Goal: Task Accomplishment & Management: Manage account settings

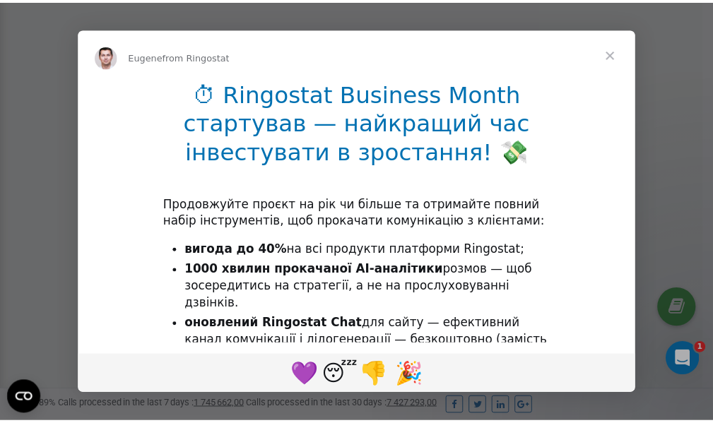
scroll to position [425, 0]
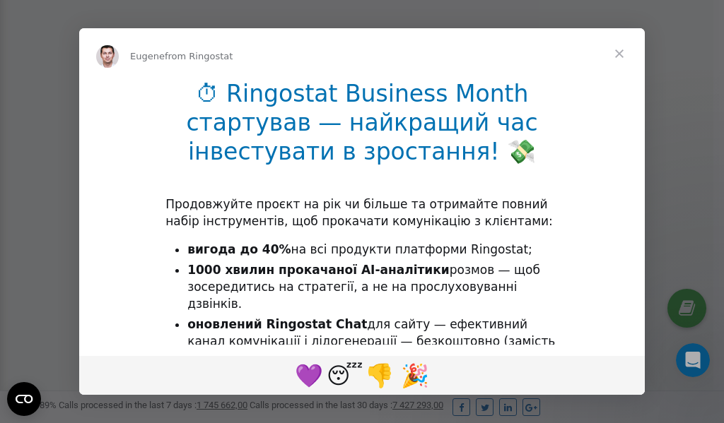
click at [620, 54] on span "Close" at bounding box center [619, 53] width 51 height 51
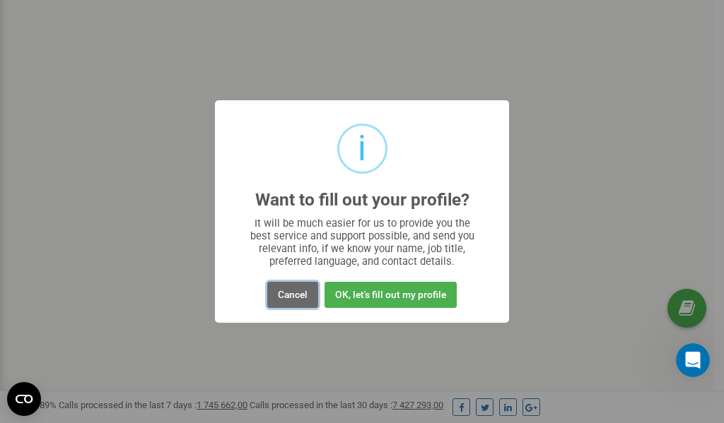
click at [295, 297] on button "Cancel" at bounding box center [292, 295] width 51 height 26
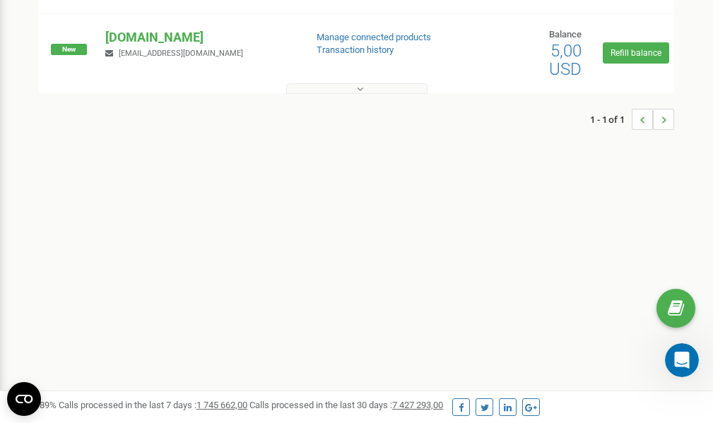
scroll to position [0, 0]
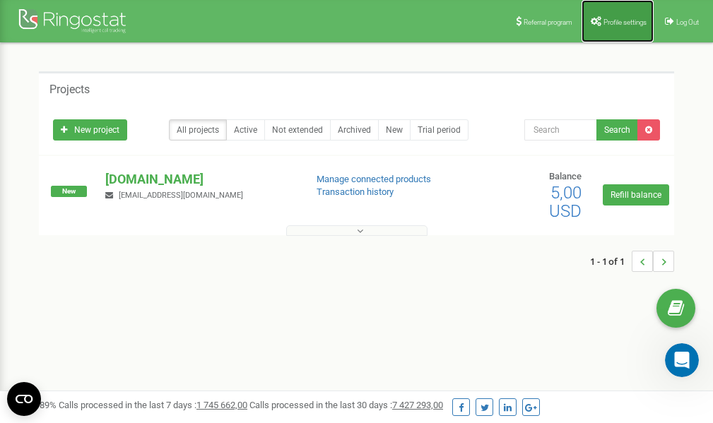
click at [618, 20] on span "Profile settings" at bounding box center [624, 22] width 43 height 8
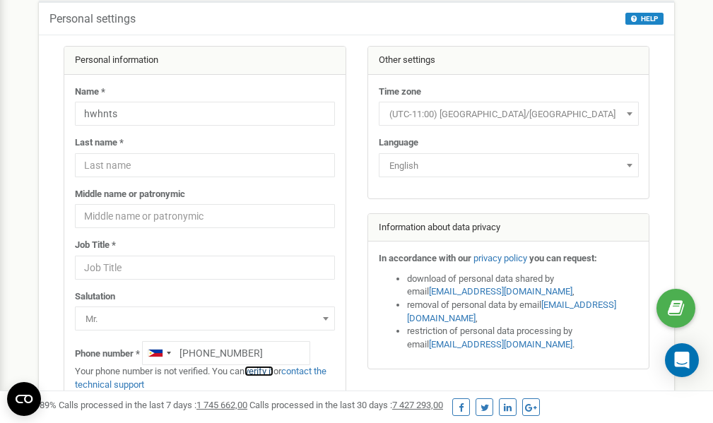
click at [265, 372] on link "verify it" at bounding box center [258, 371] width 29 height 11
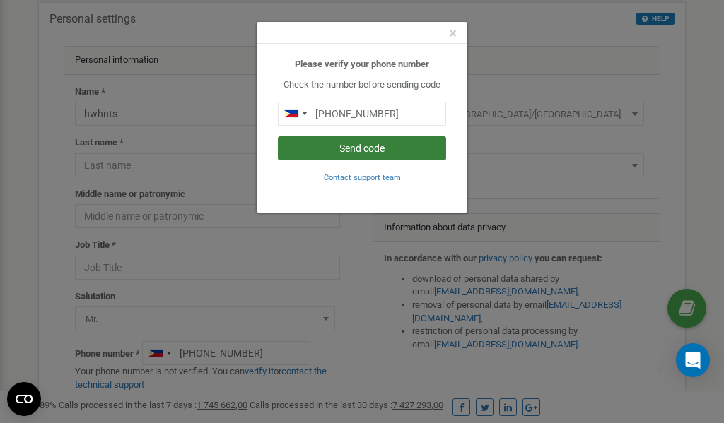
click at [354, 146] on button "Send code" at bounding box center [362, 148] width 168 height 24
